Goal: Task Accomplishment & Management: Manage account settings

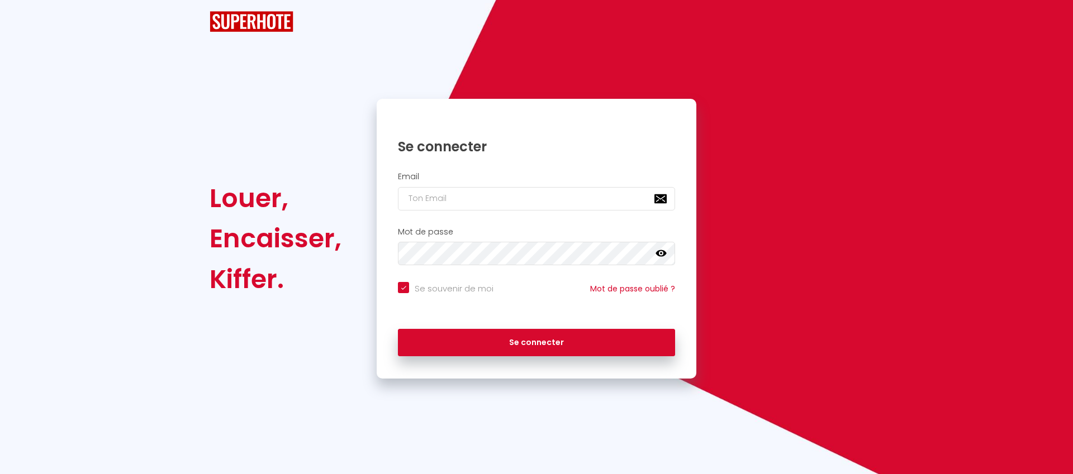
click at [425, 182] on h2 "Email" at bounding box center [536, 176] width 277 height 9
checkbox input "true"
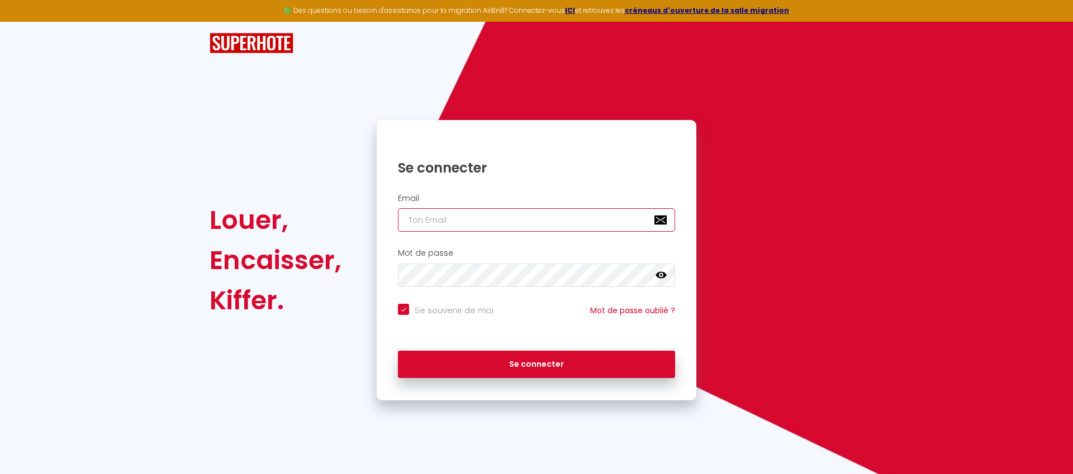
click at [435, 221] on input "email" at bounding box center [536, 219] width 277 height 23
type input "[EMAIL_ADDRESS][DOMAIN_NAME]"
click at [661, 276] on icon at bounding box center [660, 275] width 11 height 11
click at [662, 274] on icon at bounding box center [660, 275] width 11 height 11
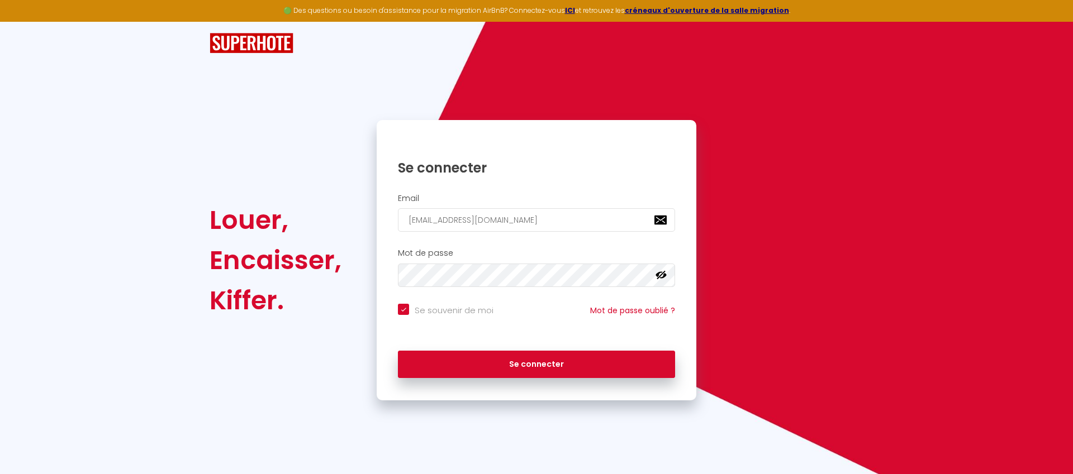
click at [661, 273] on icon at bounding box center [660, 275] width 11 height 11
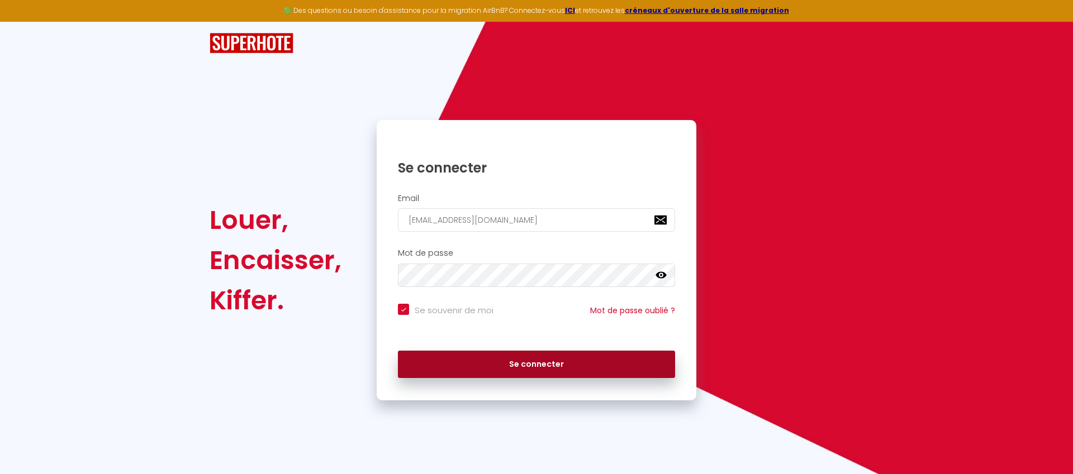
click at [523, 363] on button "Se connecter" at bounding box center [536, 365] width 277 height 28
checkbox input "true"
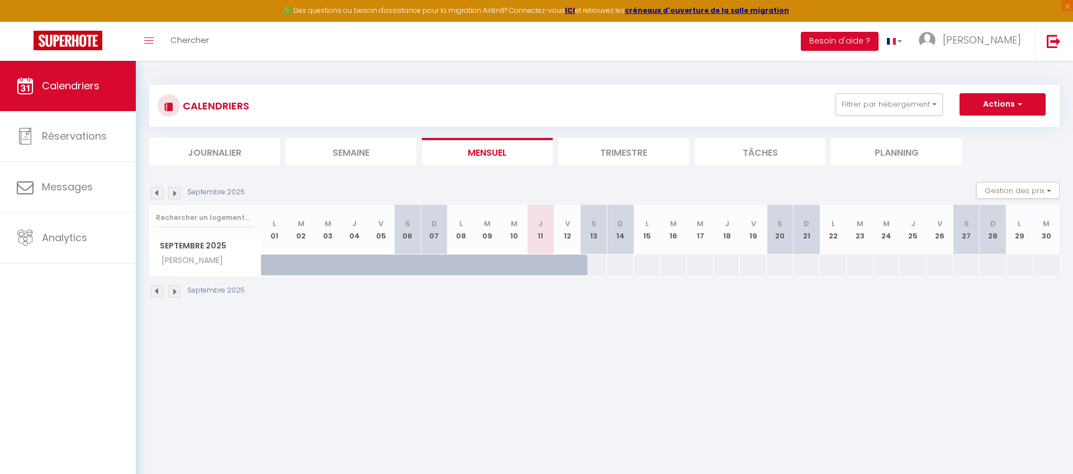
click at [463, 269] on div at bounding box center [470, 271] width 27 height 21
type input "90"
type input "Lun 08 Septembre 2025"
type input "[DATE] Septembre 2025"
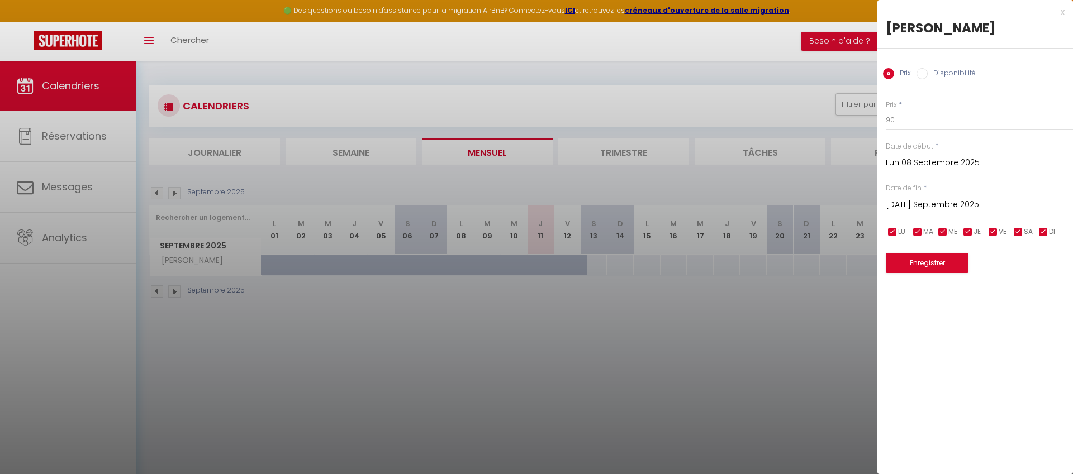
click at [248, 320] on div at bounding box center [536, 237] width 1073 height 474
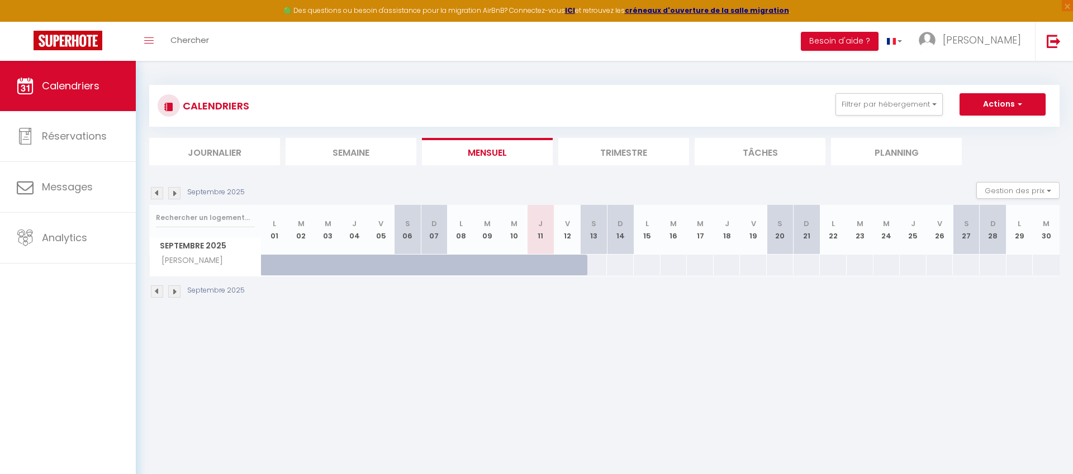
click at [156, 292] on img at bounding box center [157, 291] width 12 height 12
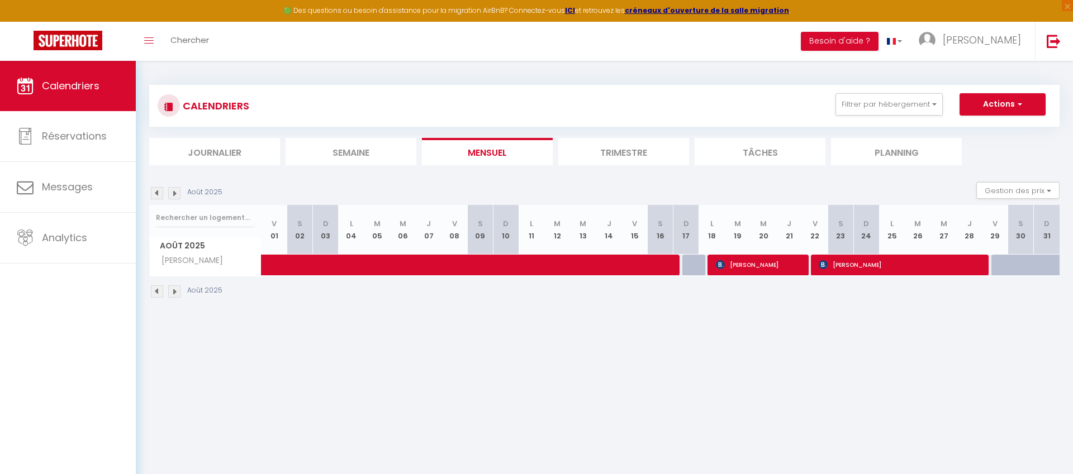
click at [175, 290] on img at bounding box center [174, 291] width 12 height 12
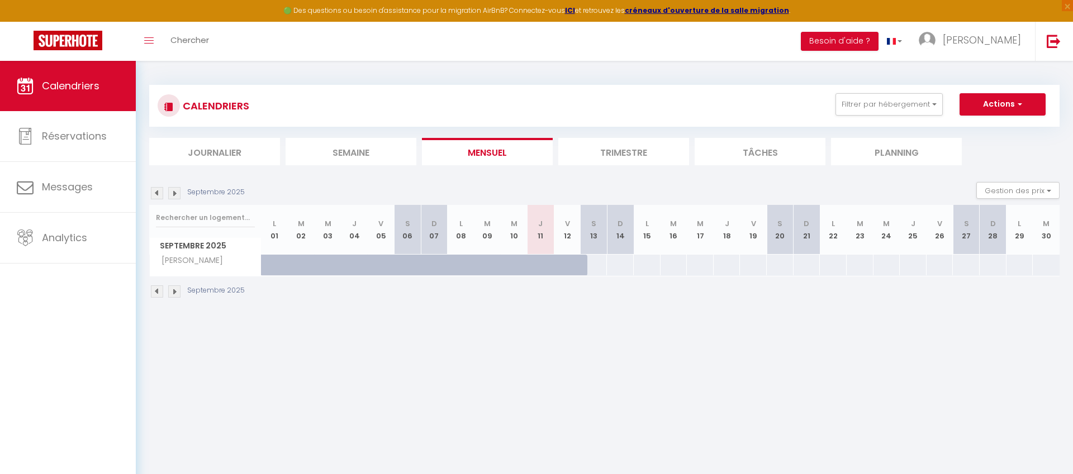
scroll to position [1, 0]
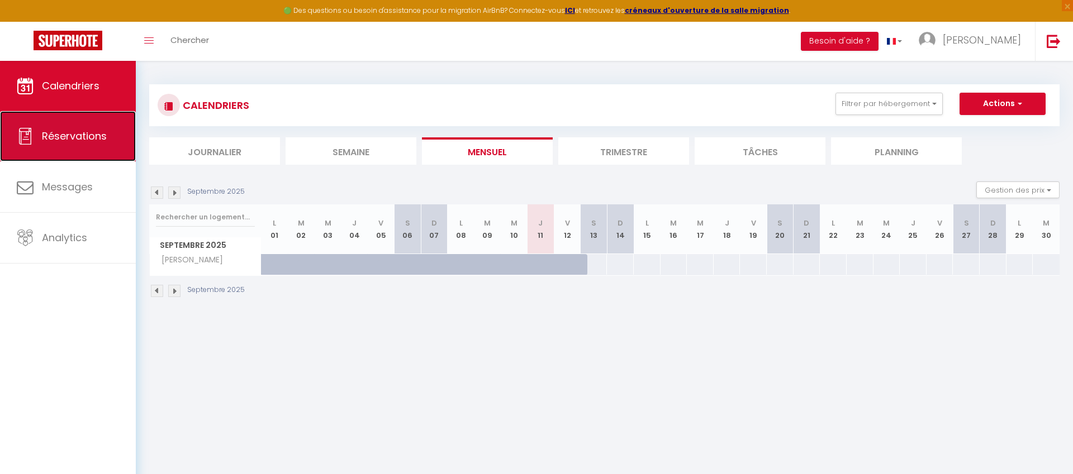
click at [74, 135] on span "Réservations" at bounding box center [74, 136] width 65 height 14
select select "not_cancelled"
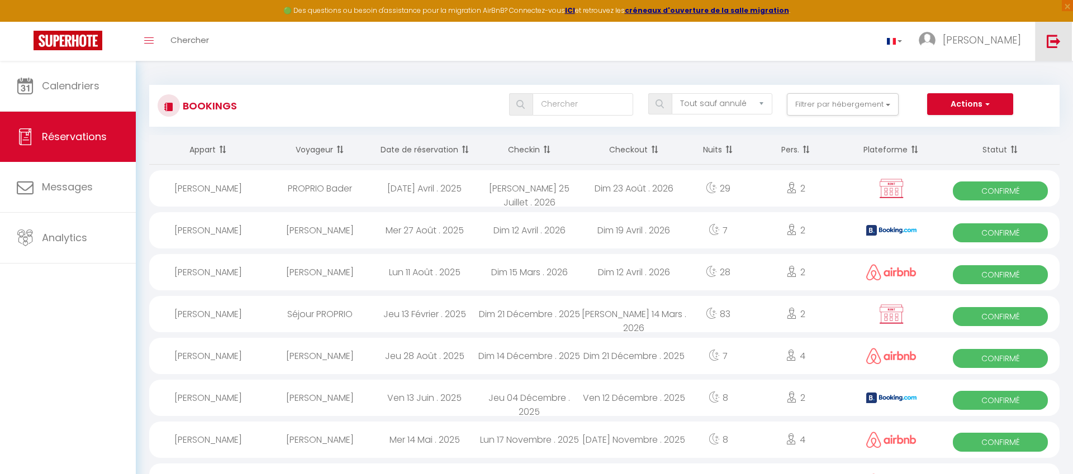
click at [1053, 41] on img at bounding box center [1053, 41] width 14 height 14
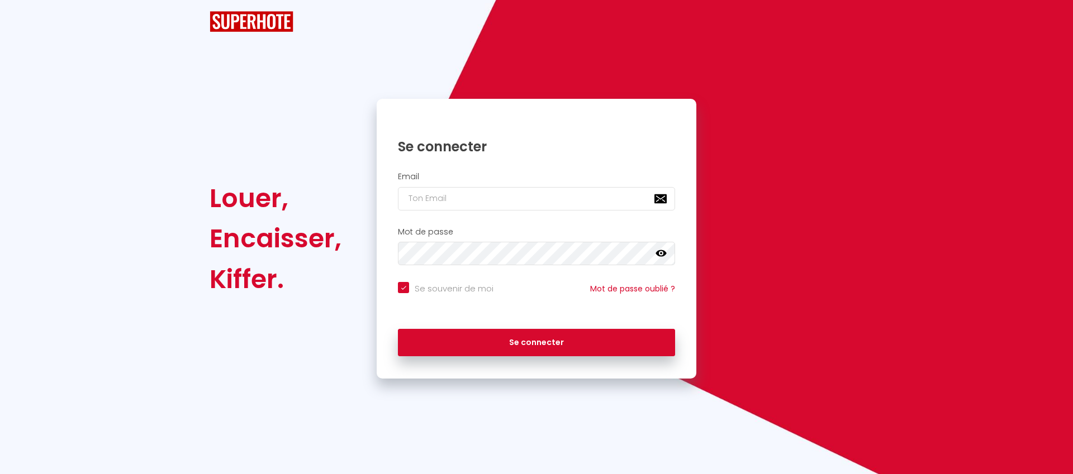
checkbox input "true"
